Goal: Communication & Community: Share content

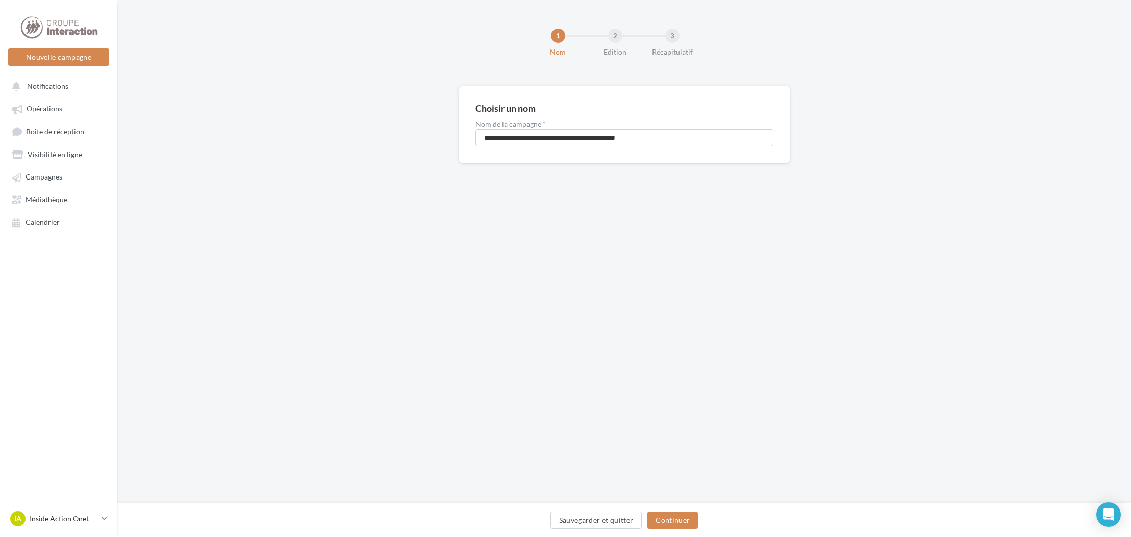
click at [600, 190] on div "**********" at bounding box center [624, 141] width 1014 height 110
click at [680, 521] on button "Continuer" at bounding box center [673, 520] width 51 height 17
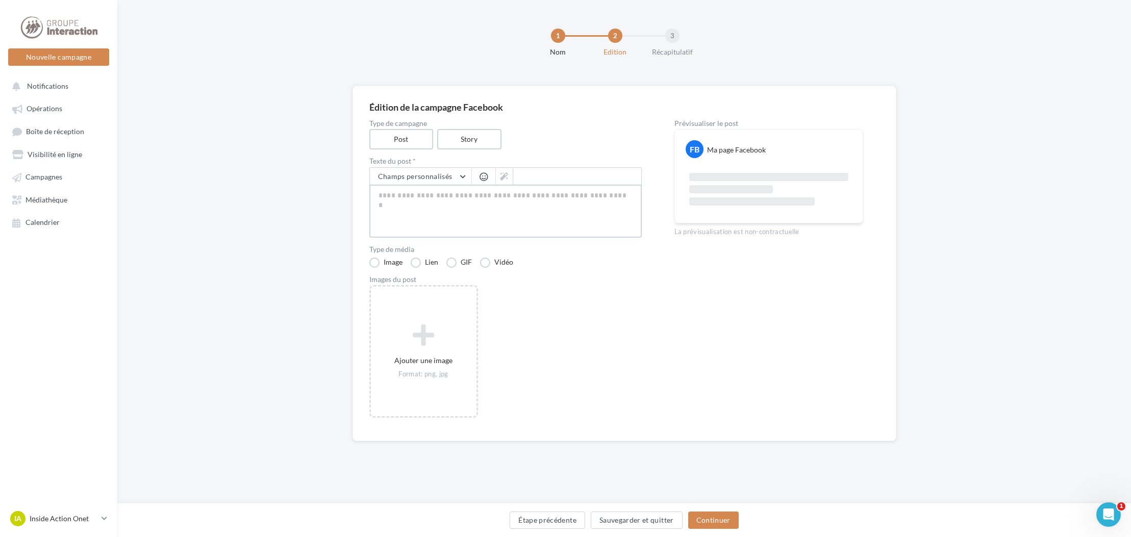
click at [438, 204] on textarea at bounding box center [505, 211] width 272 height 53
paste textarea "**********"
type textarea "**********"
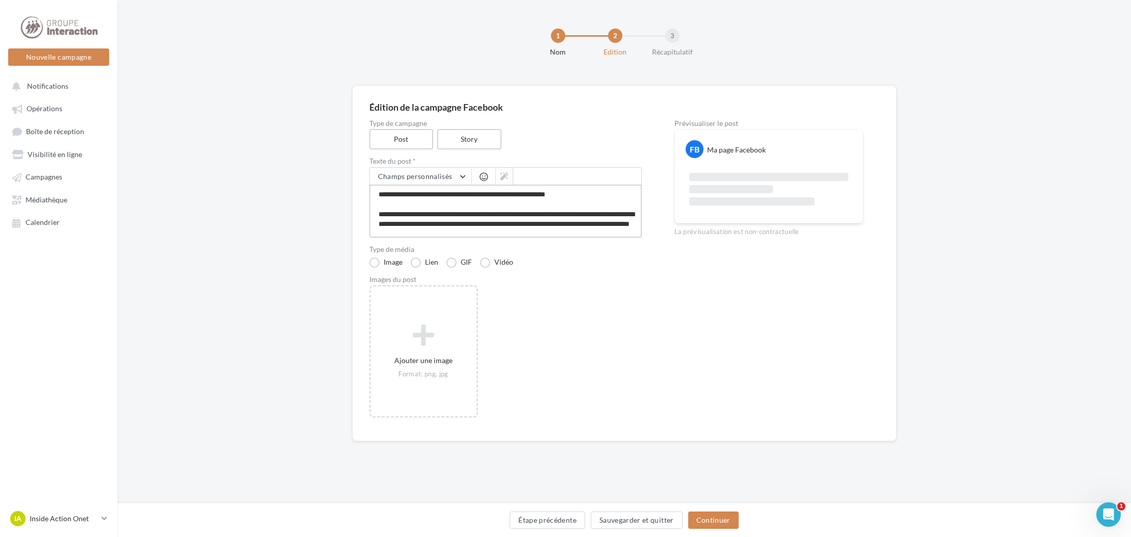
type textarea "**********"
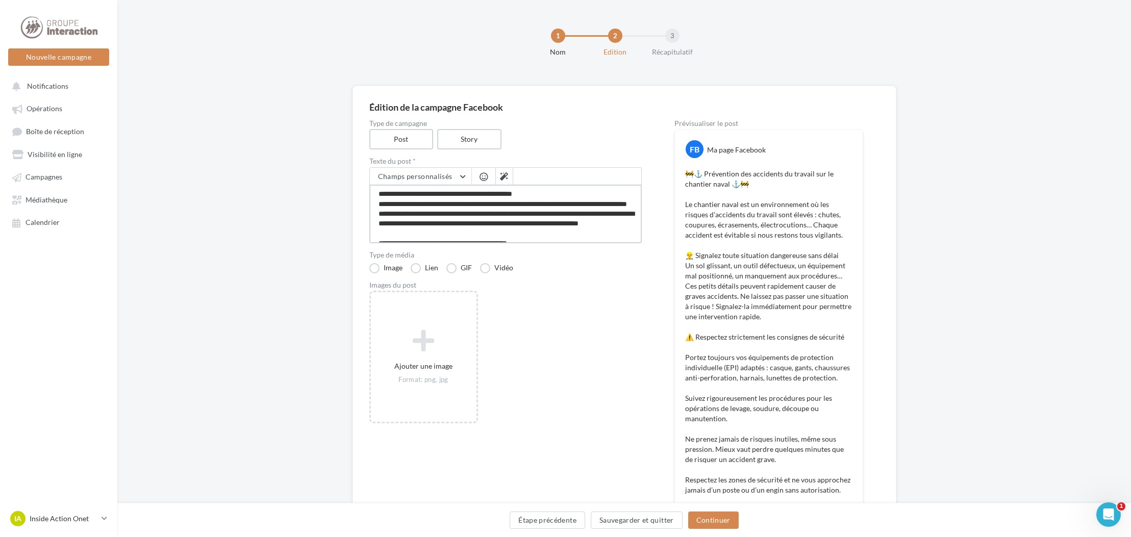
type textarea "**********"
drag, startPoint x: 708, startPoint y: 178, endPoint x: 750, endPoint y: 201, distance: 48.2
click at [750, 201] on p "🚧⚓ Prévention des accidents du travail sur le chantier naval ⚓🚧 Le chantier nav…" at bounding box center [768, 383] width 167 height 429
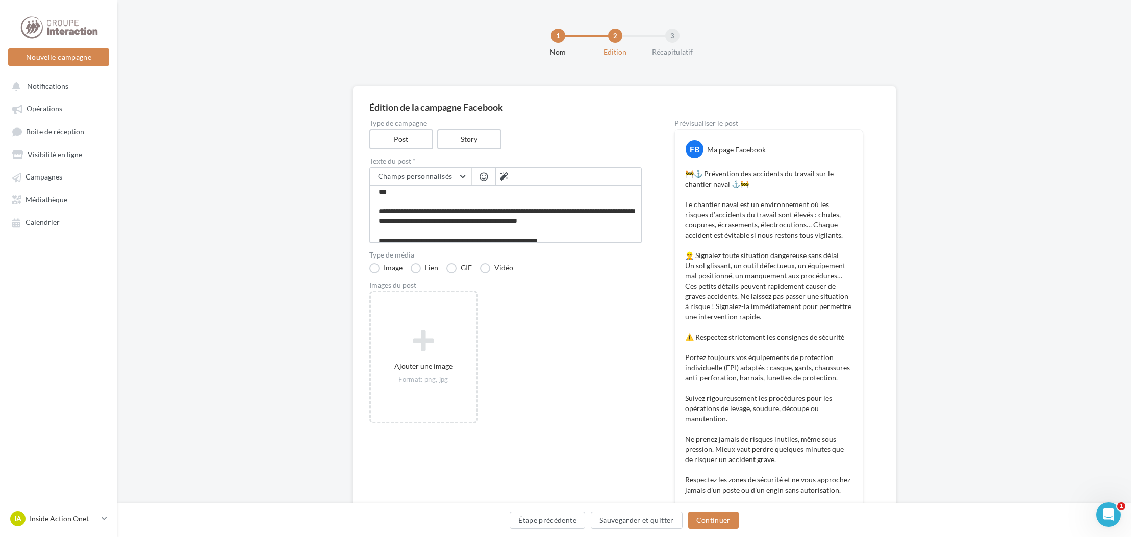
scroll to position [222, 0]
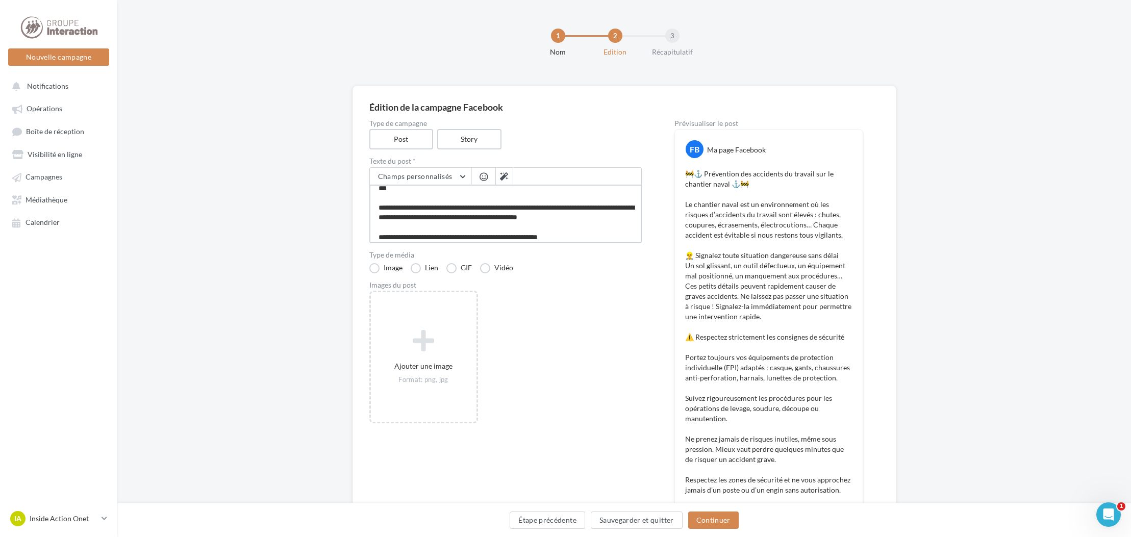
drag, startPoint x: 376, startPoint y: 234, endPoint x: 425, endPoint y: 207, distance: 56.2
click at [425, 207] on textarea at bounding box center [505, 214] width 272 height 59
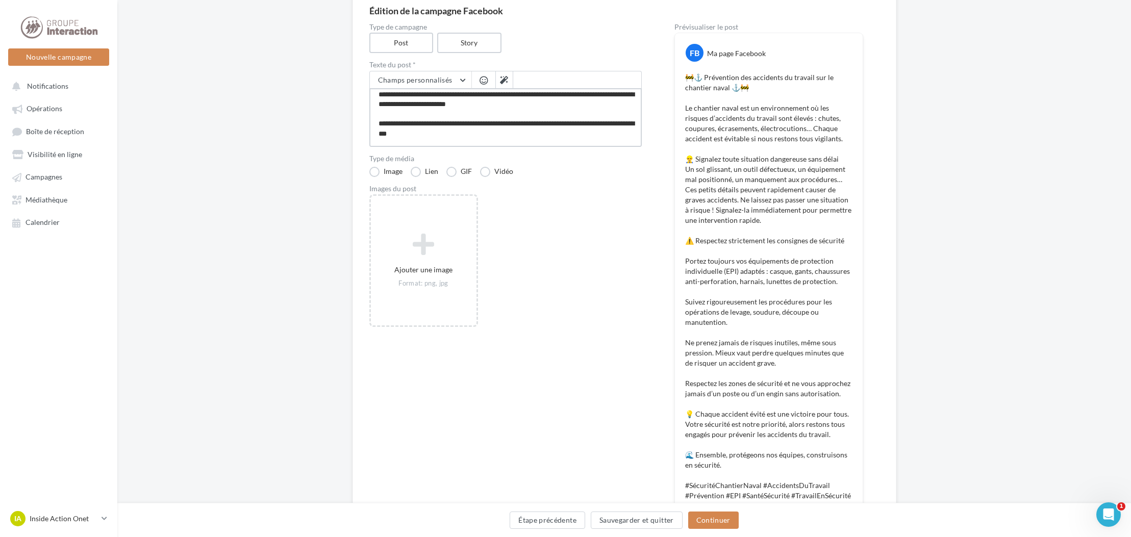
scroll to position [158, 0]
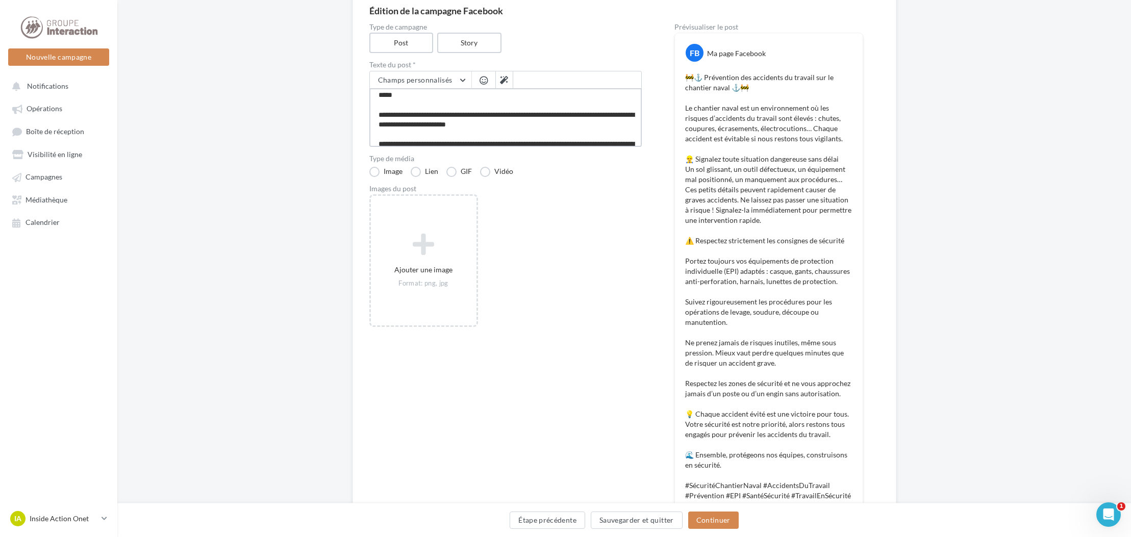
drag, startPoint x: 379, startPoint y: 141, endPoint x: 406, endPoint y: 100, distance: 49.2
click at [406, 100] on textarea at bounding box center [505, 117] width 272 height 59
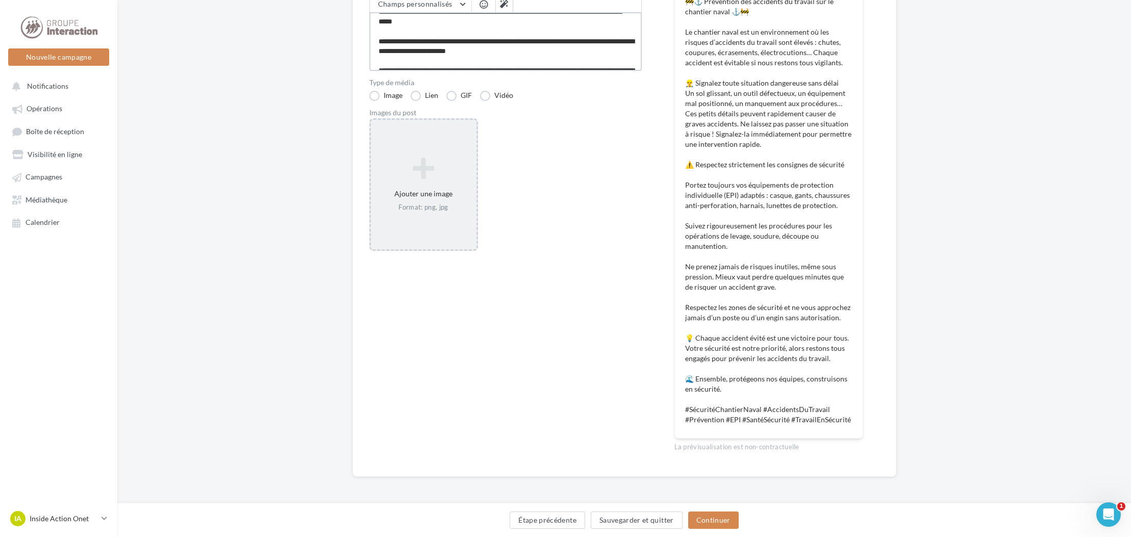
scroll to position [20, 0]
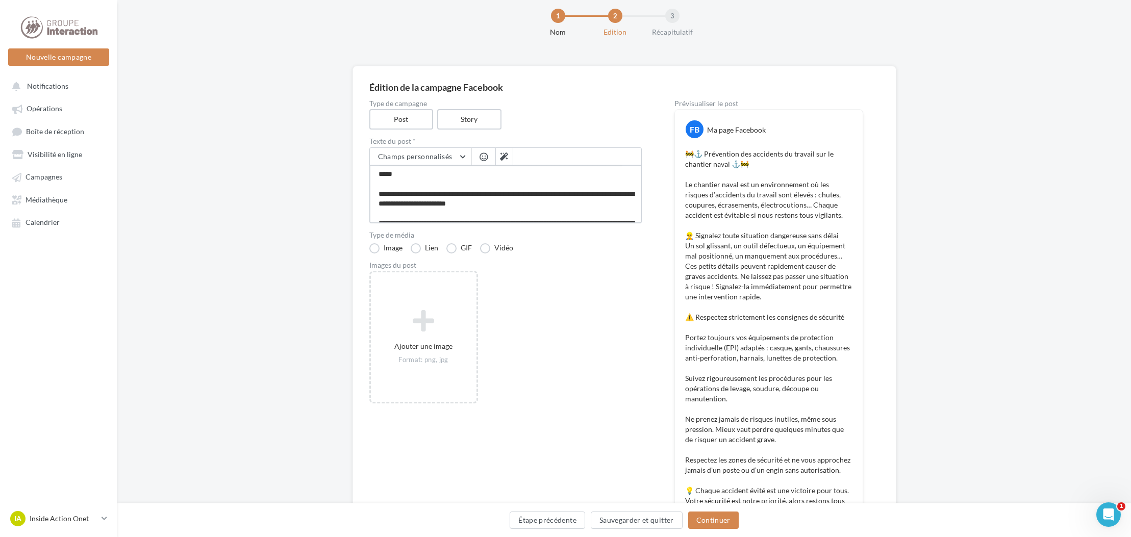
click at [462, 202] on textarea at bounding box center [505, 194] width 272 height 59
drag, startPoint x: 462, startPoint y: 203, endPoint x: 377, endPoint y: 193, distance: 86.2
click at [377, 193] on textarea at bounding box center [505, 194] width 272 height 59
type textarea "**********"
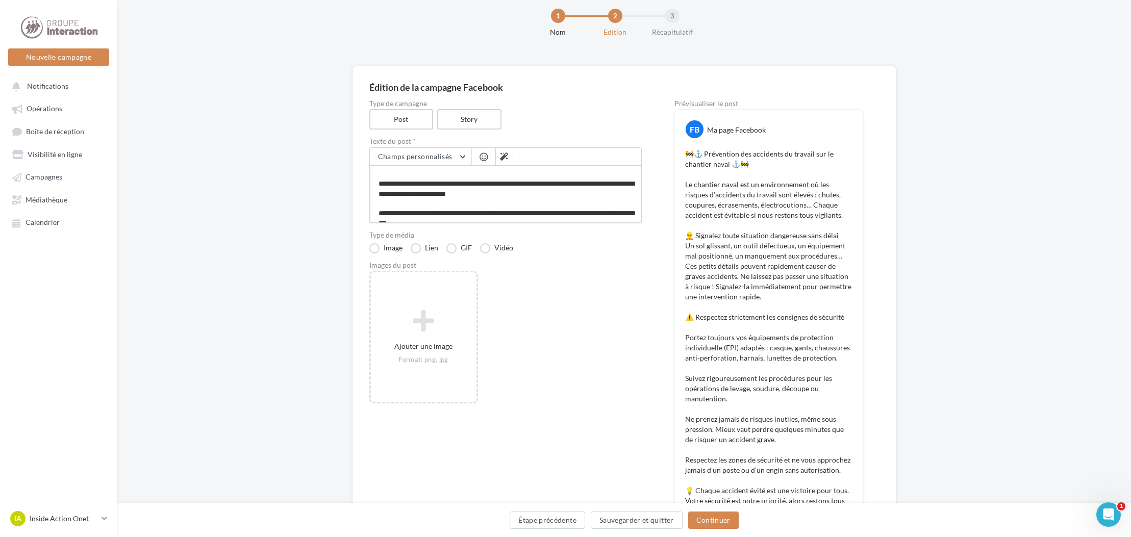
type textarea "**********"
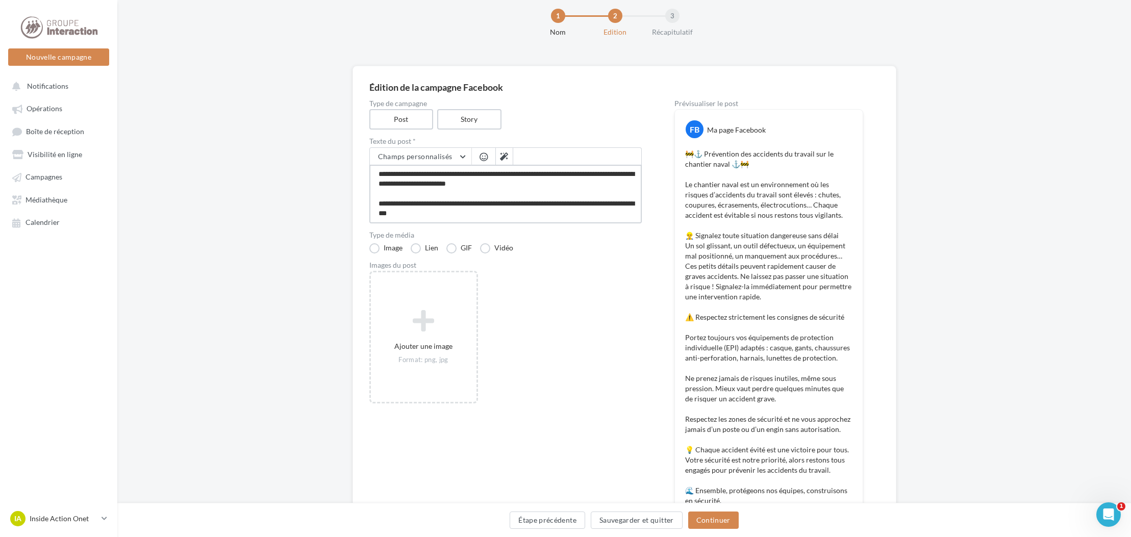
scroll to position [96, 0]
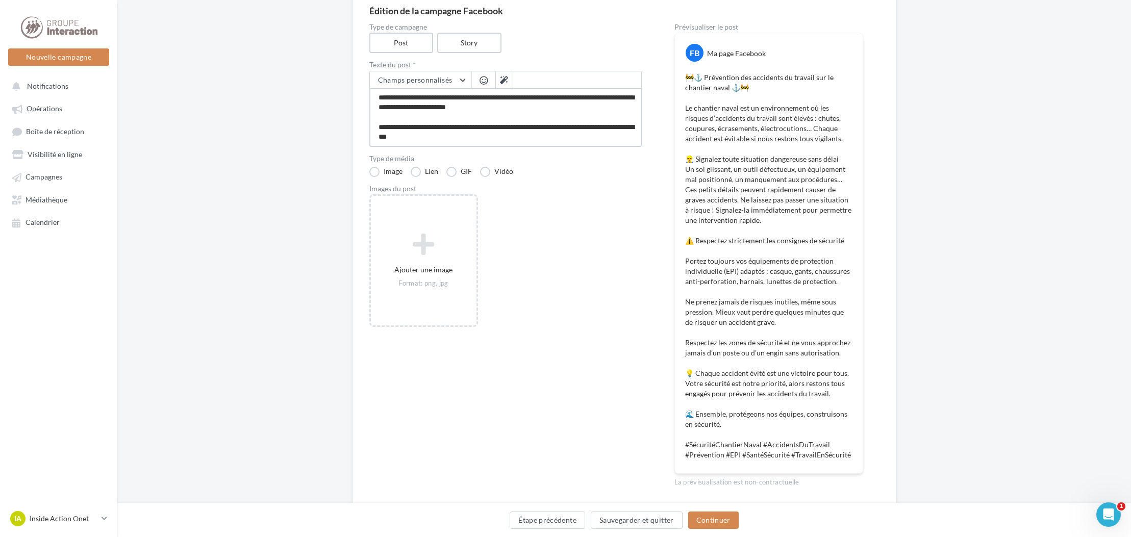
type textarea "**********"
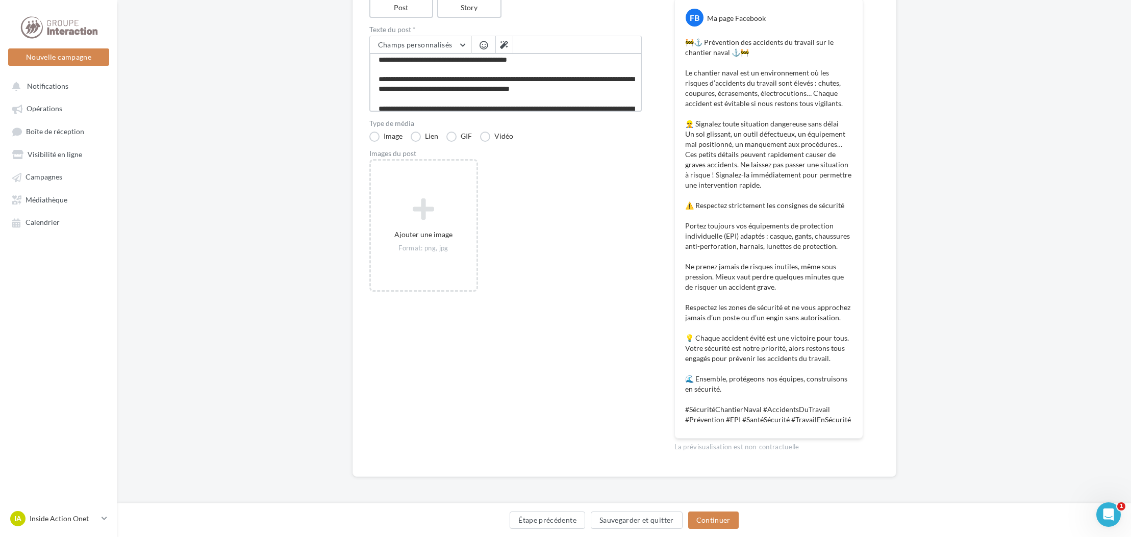
scroll to position [0, 0]
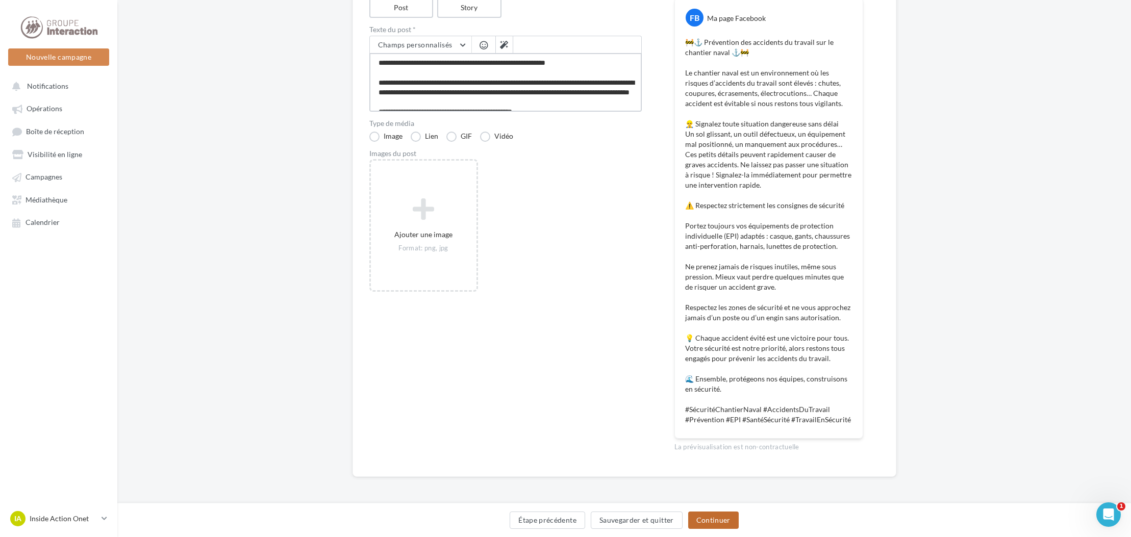
type textarea "**********"
click at [726, 520] on button "Continuer" at bounding box center [713, 520] width 51 height 17
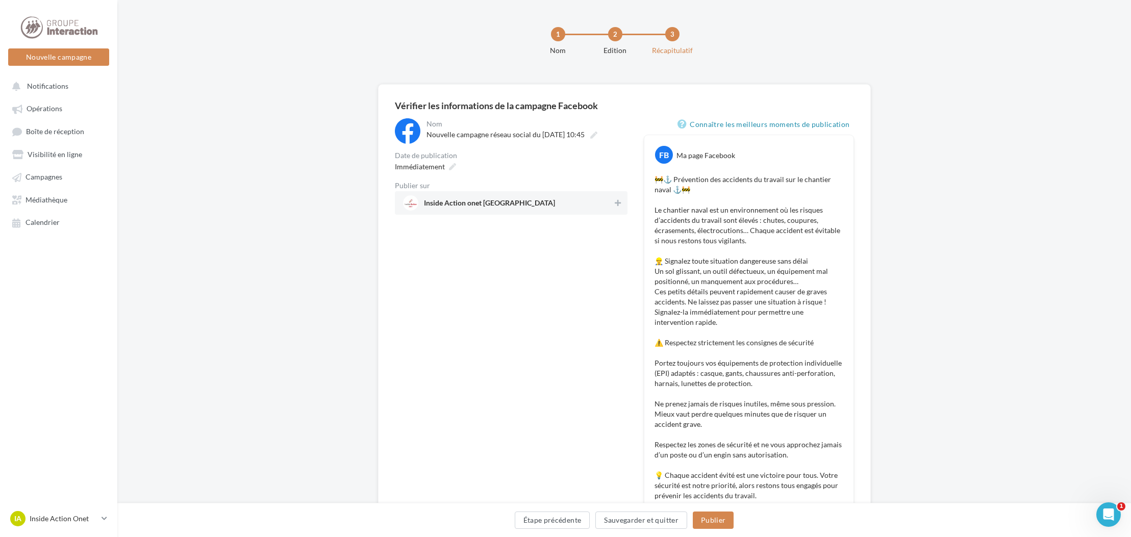
scroll to position [131, 0]
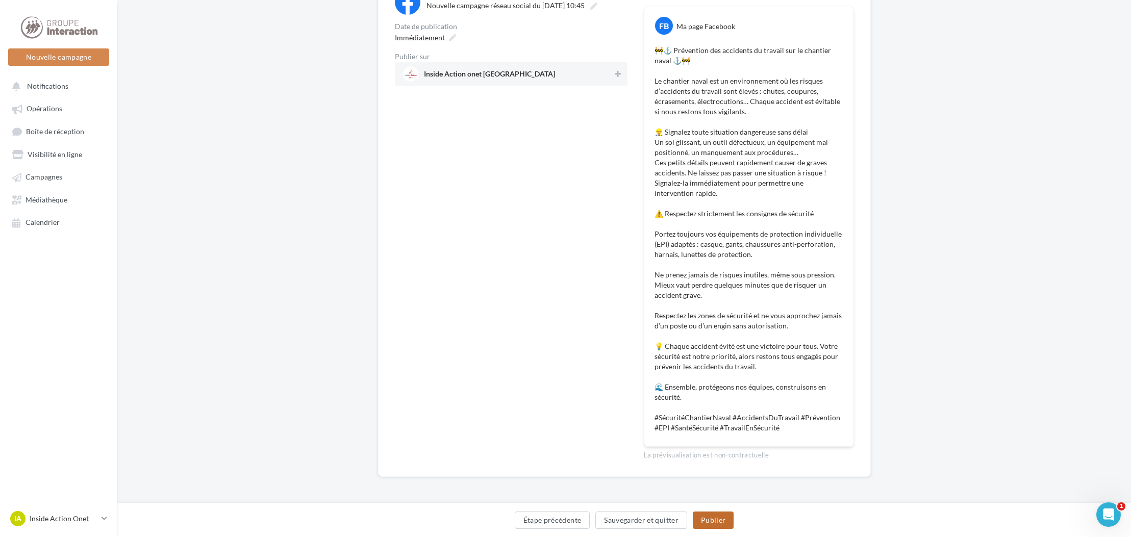
click at [715, 516] on button "Publier" at bounding box center [713, 520] width 41 height 17
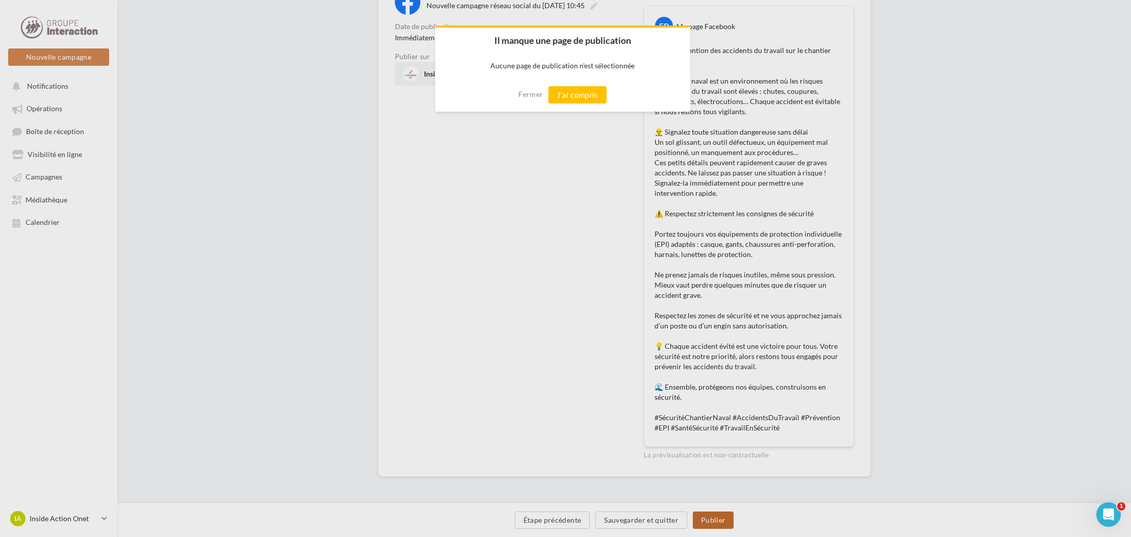
scroll to position [123, 0]
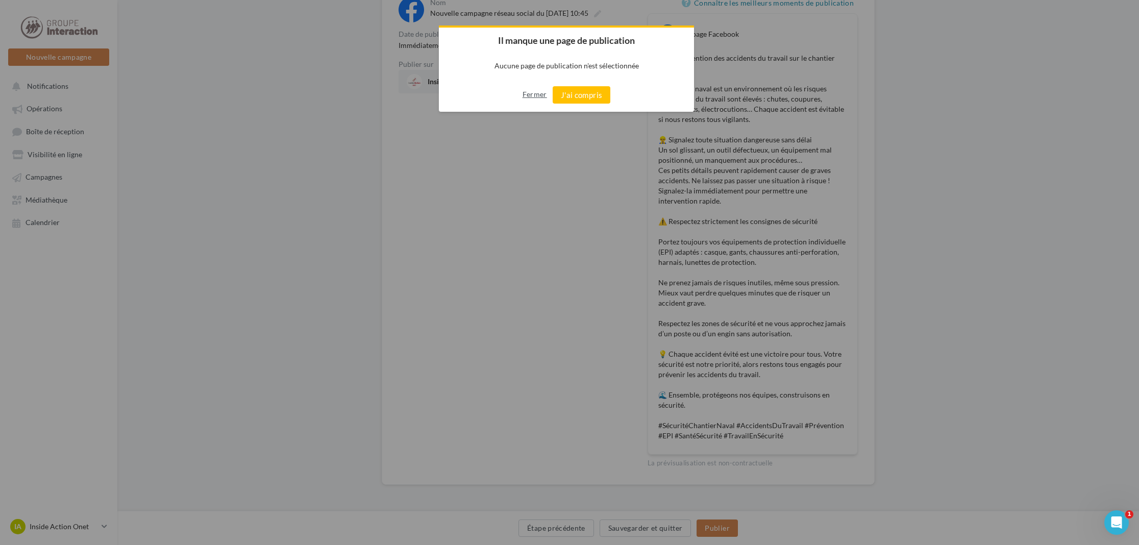
click at [535, 92] on button "Fermer" at bounding box center [534, 94] width 24 height 16
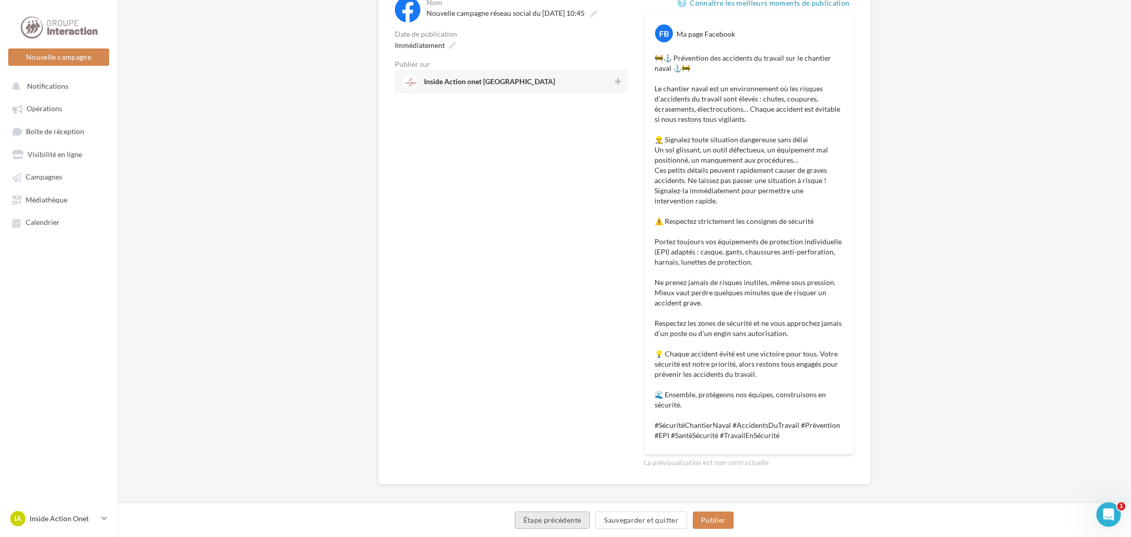
click at [574, 517] on button "Étape précédente" at bounding box center [553, 520] width 76 height 17
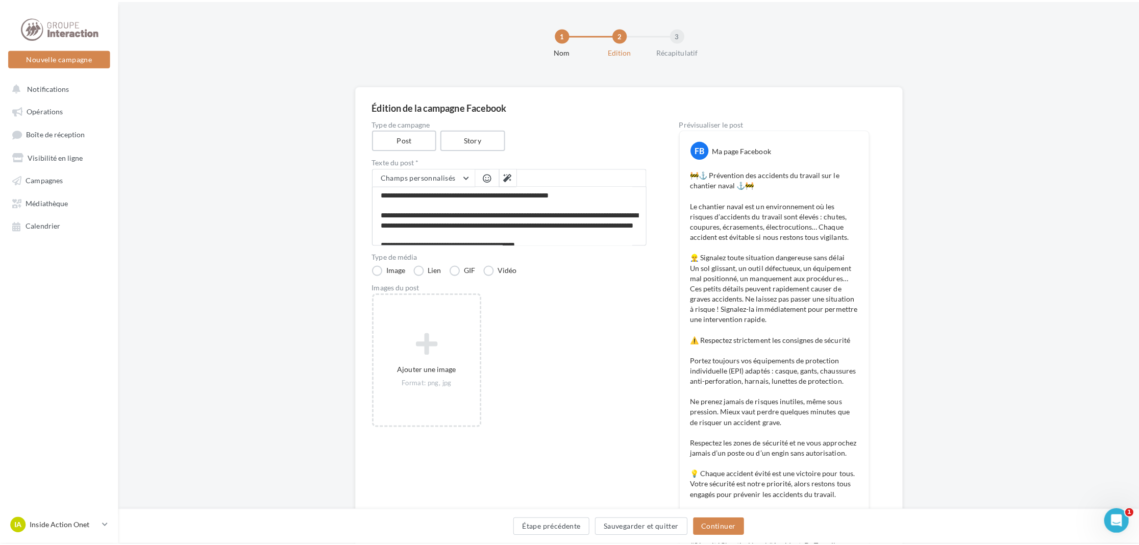
scroll to position [10, 0]
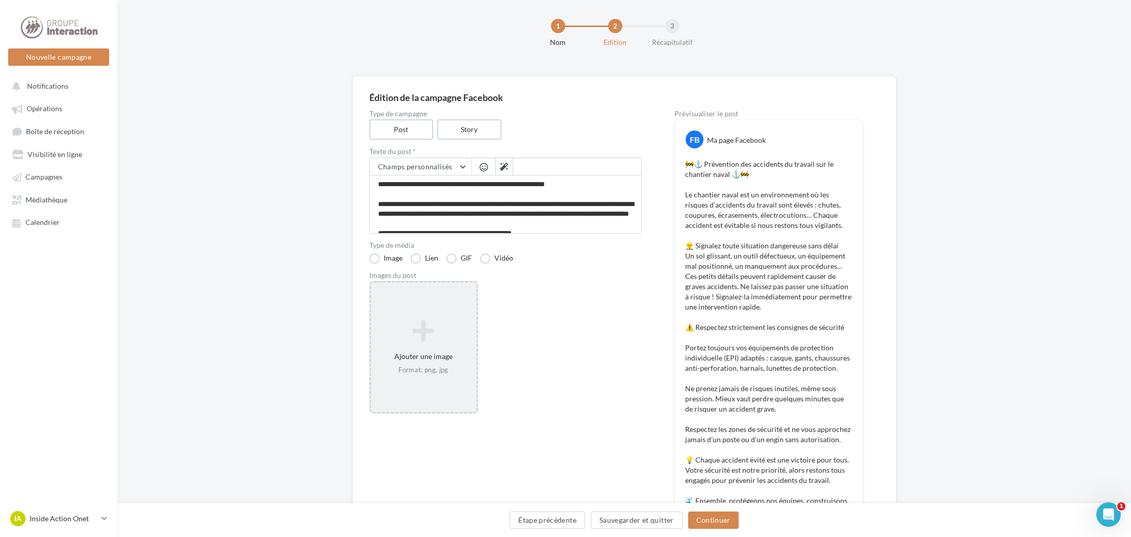
click at [430, 340] on icon at bounding box center [423, 331] width 97 height 24
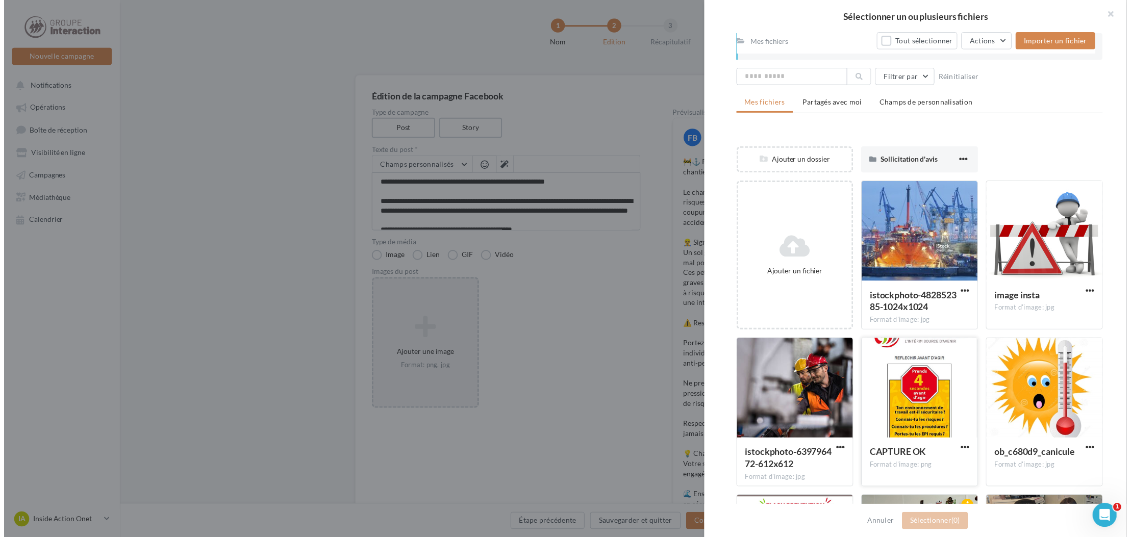
scroll to position [148, 0]
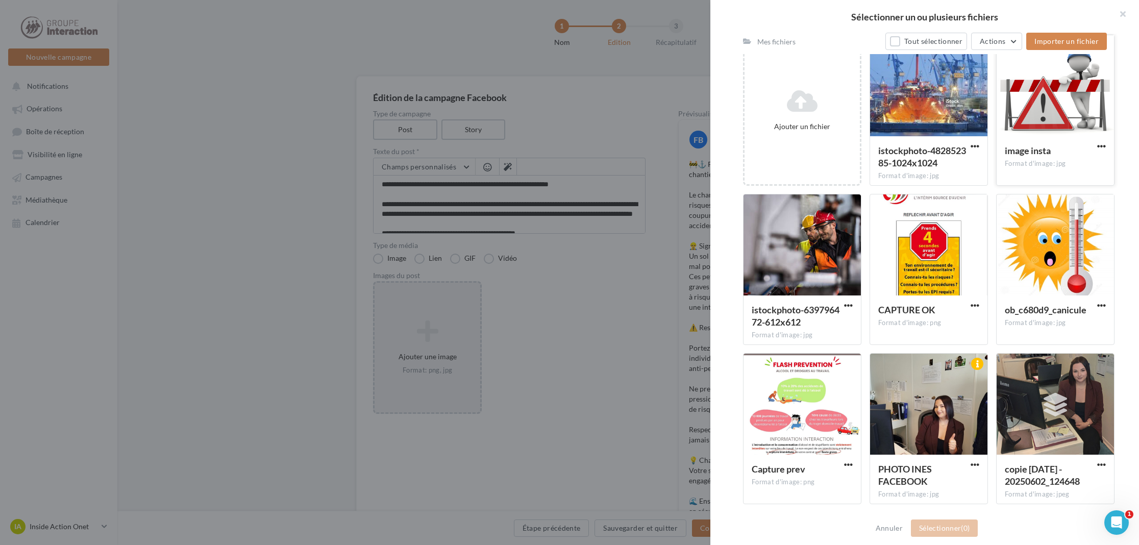
click at [1070, 107] on div at bounding box center [1055, 86] width 117 height 102
click at [1069, 111] on div at bounding box center [1055, 87] width 116 height 102
click at [1069, 111] on div at bounding box center [1055, 86] width 117 height 102
click at [949, 535] on button "Sélectionner (1)" at bounding box center [944, 527] width 67 height 17
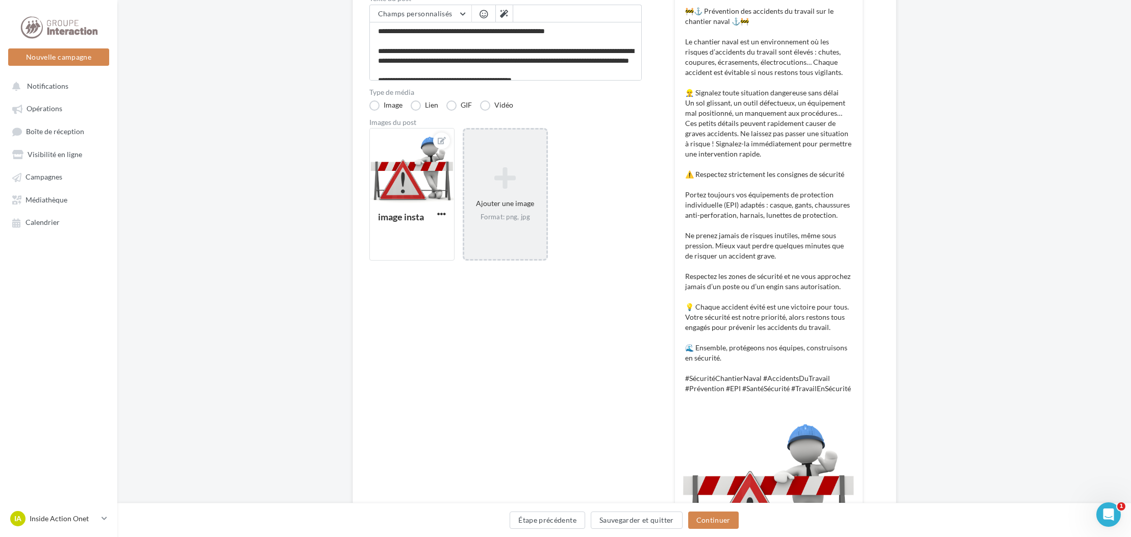
scroll to position [290, 0]
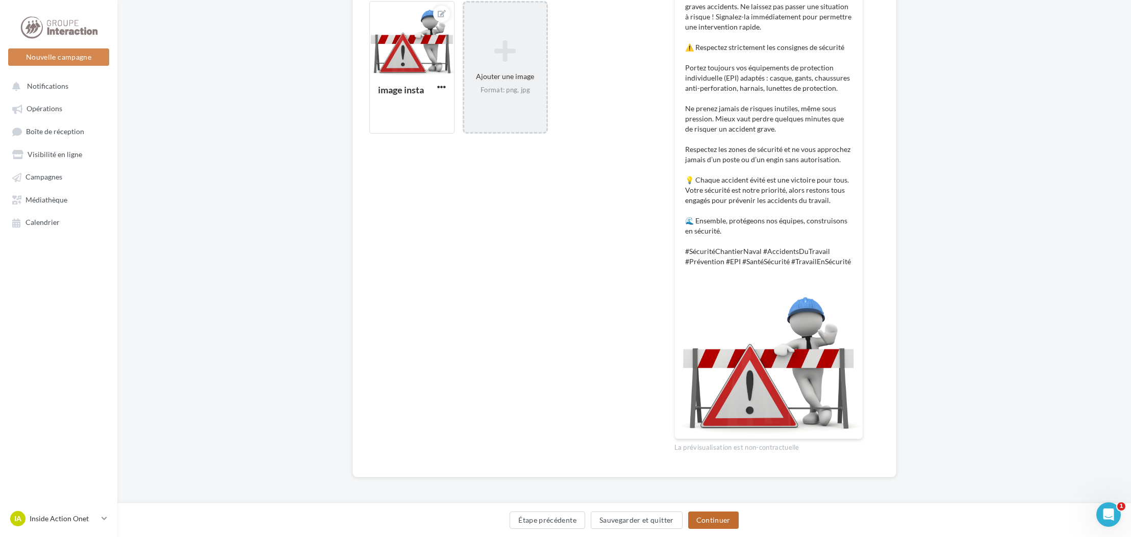
click at [726, 516] on button "Continuer" at bounding box center [713, 520] width 51 height 17
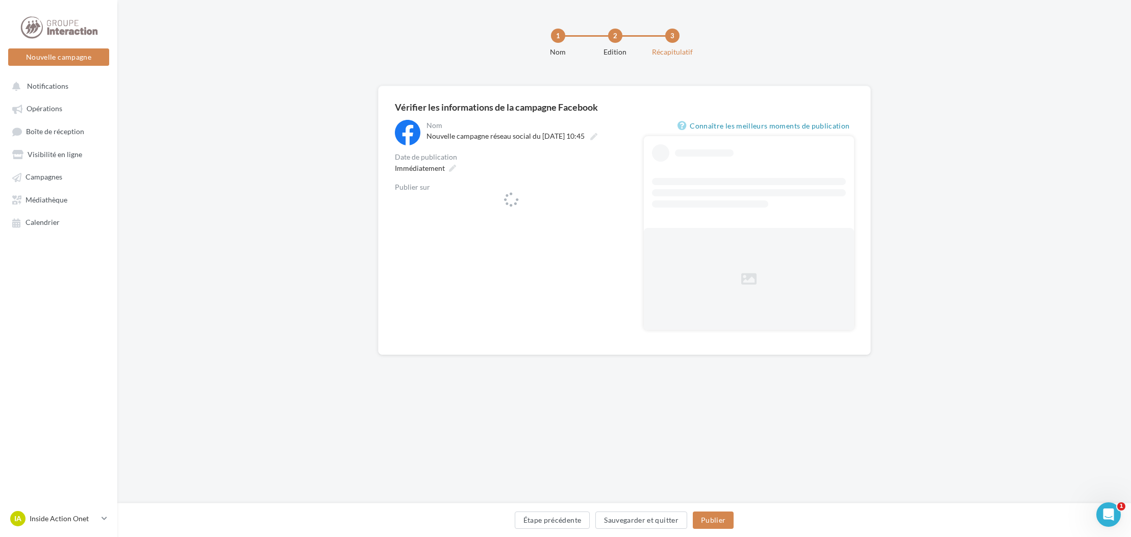
scroll to position [2, 0]
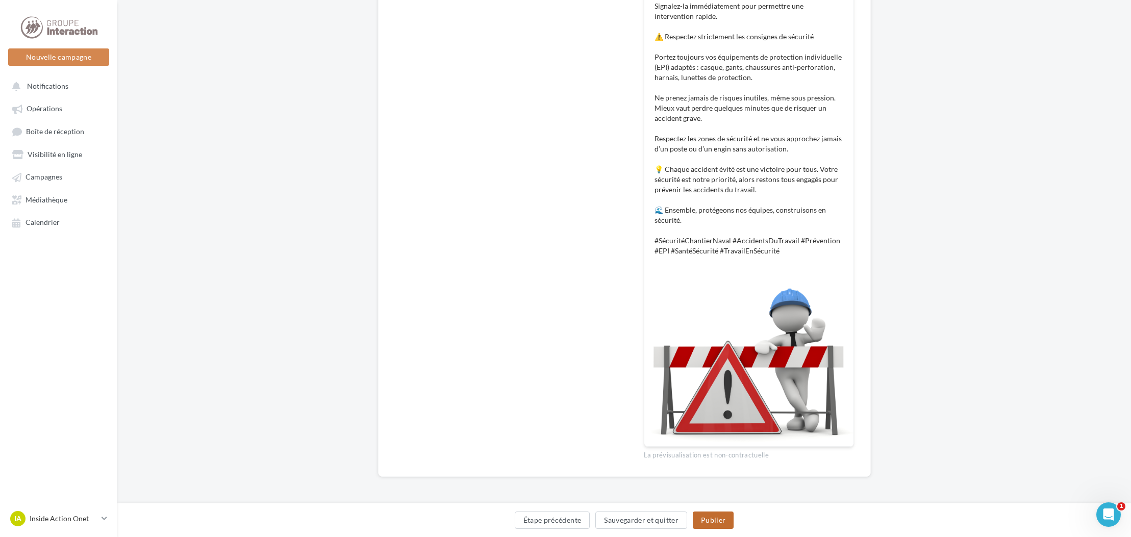
click at [714, 517] on button "Publier" at bounding box center [713, 520] width 41 height 17
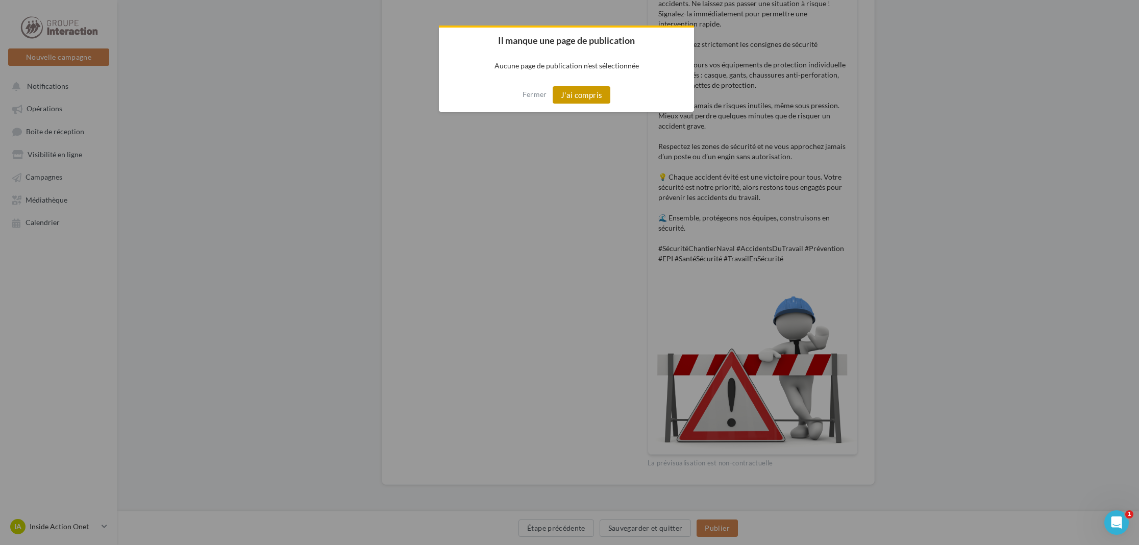
click at [571, 89] on button "J'ai compris" at bounding box center [582, 94] width 58 height 17
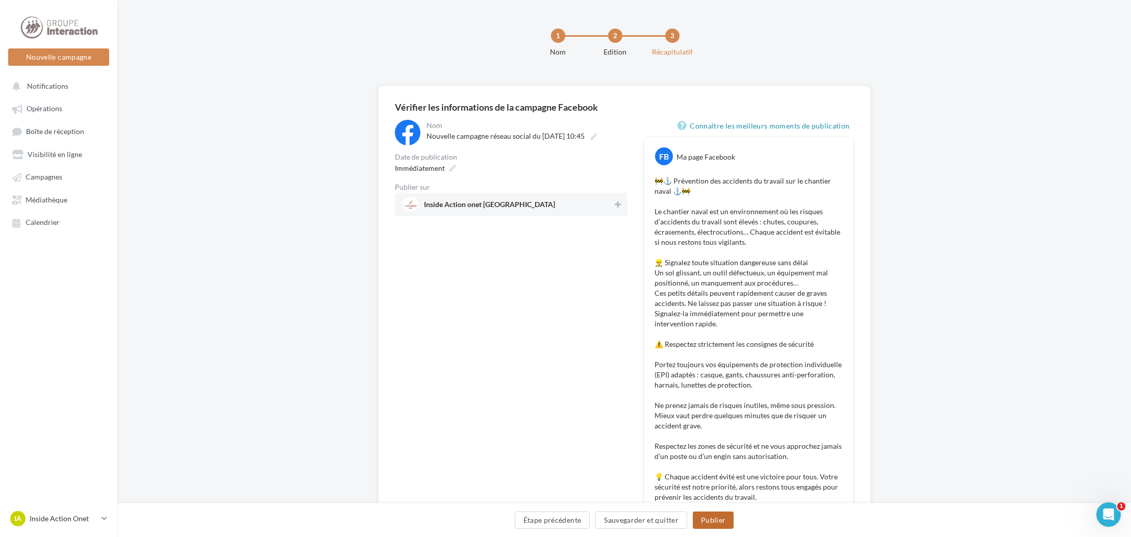
scroll to position [308, 0]
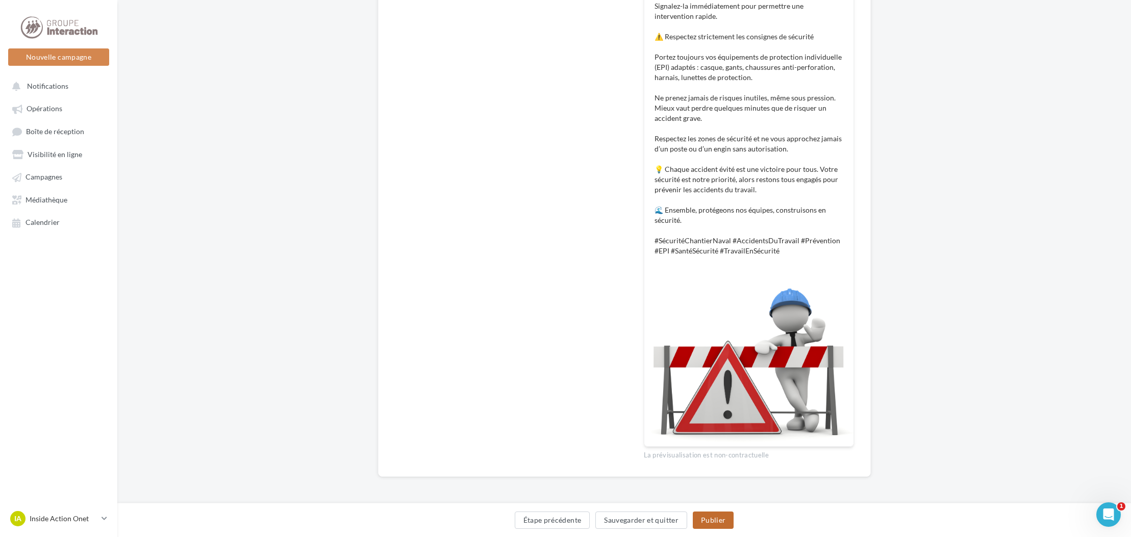
click at [712, 519] on button "Publier" at bounding box center [713, 520] width 41 height 17
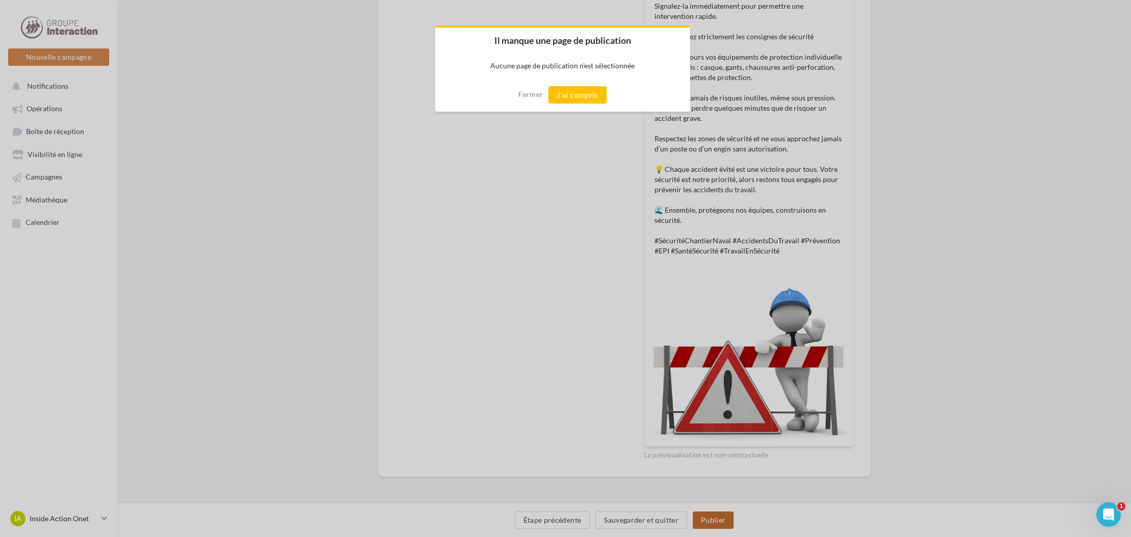
scroll to position [300, 0]
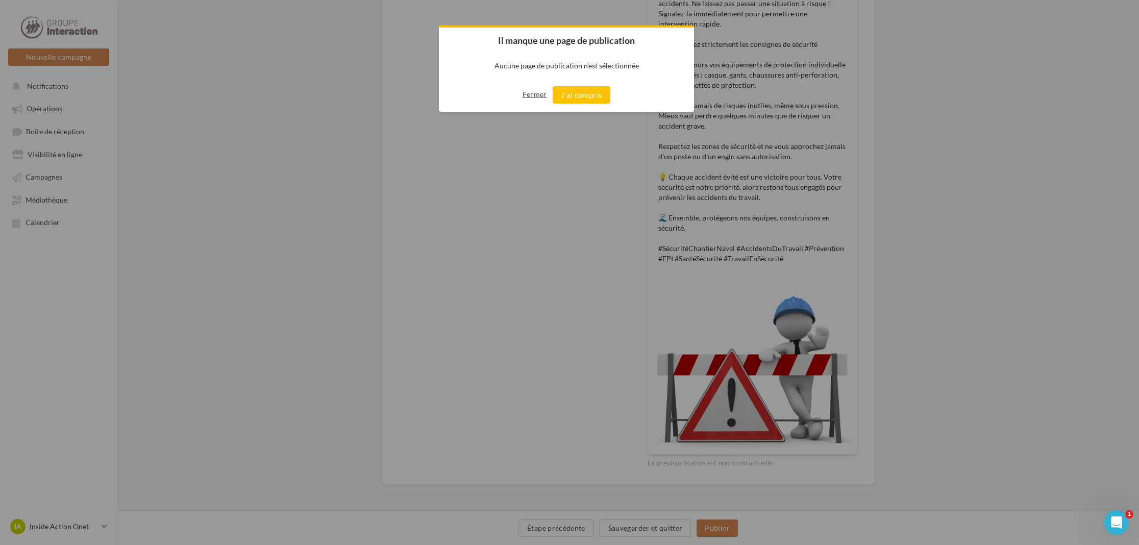
click at [539, 99] on button "Fermer" at bounding box center [534, 94] width 24 height 16
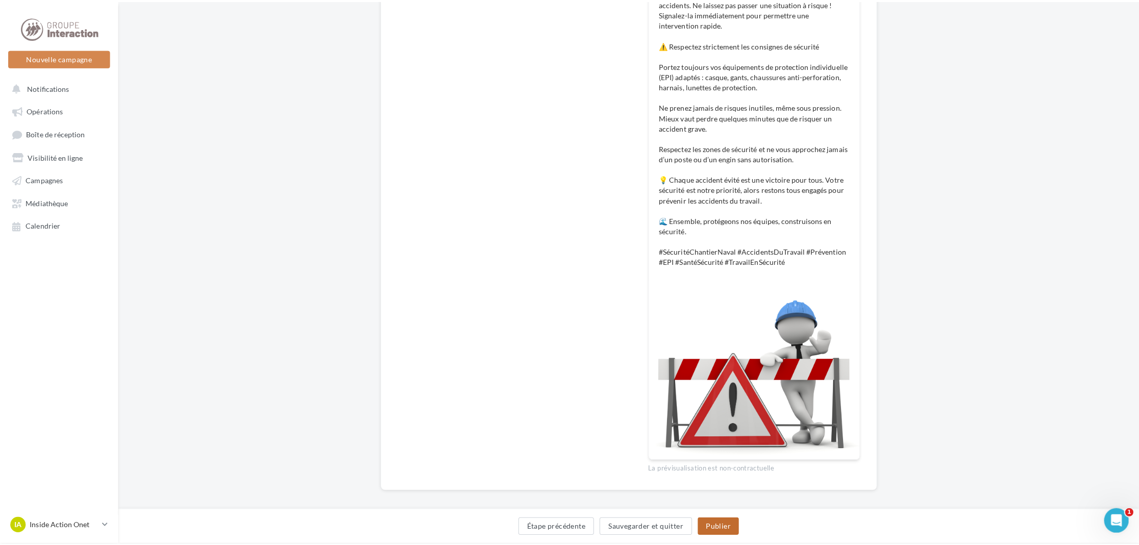
scroll to position [0, 0]
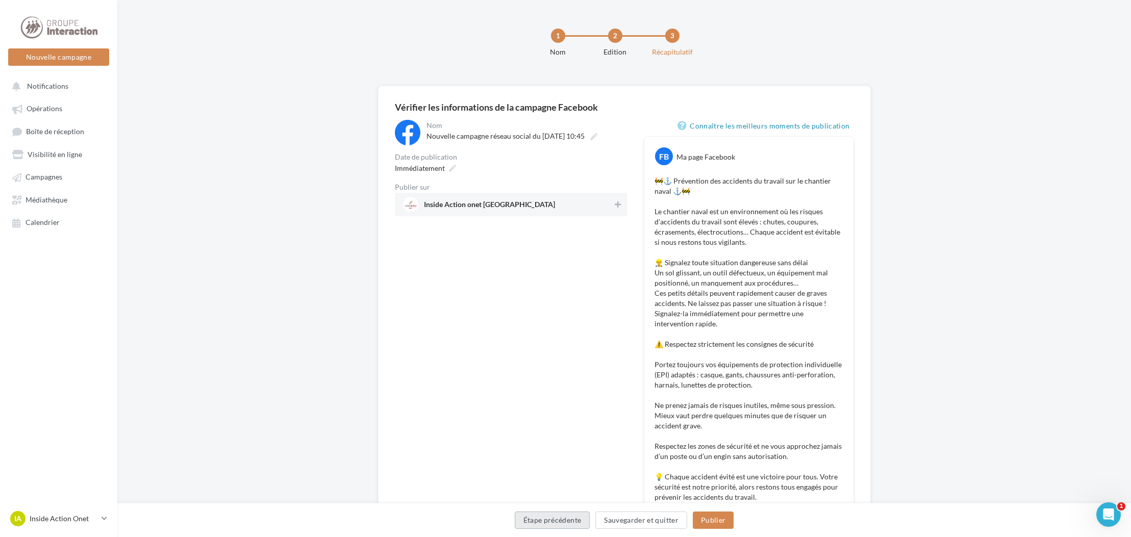
click at [565, 519] on button "Étape précédente" at bounding box center [553, 520] width 76 height 17
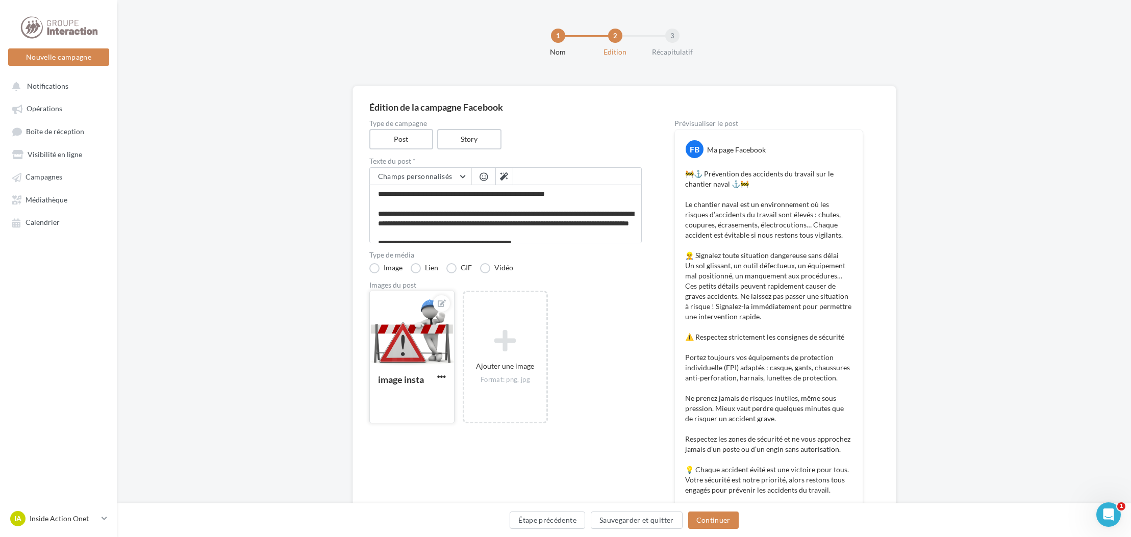
click at [426, 340] on div at bounding box center [412, 329] width 84 height 77
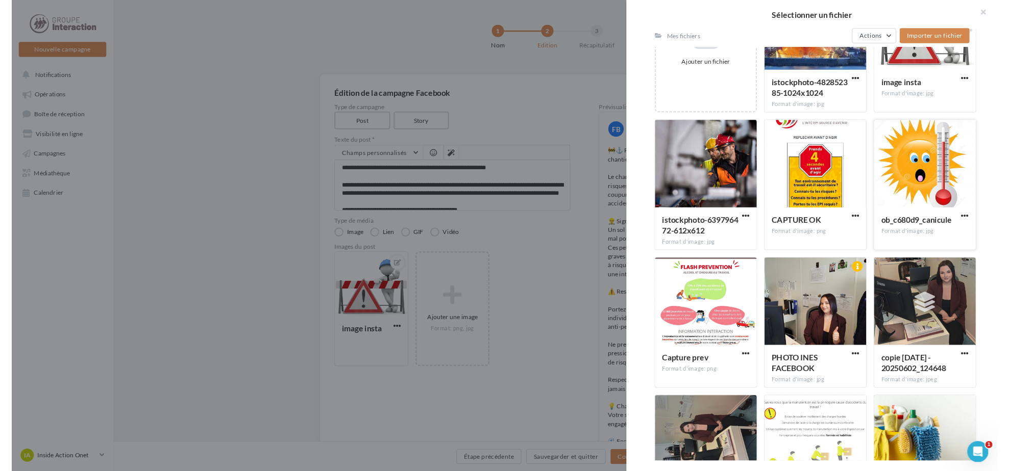
scroll to position [281, 0]
